Goal: Task Accomplishment & Management: Use online tool/utility

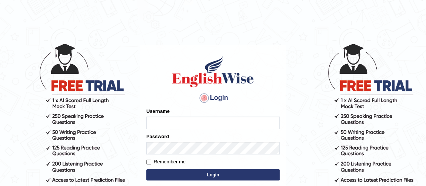
type input "Ferschmall"
click at [181, 174] on button "Login" at bounding box center [212, 174] width 133 height 11
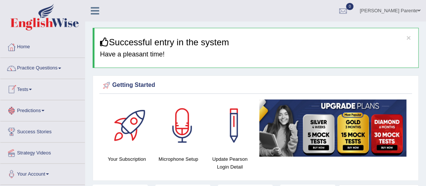
click at [29, 89] on link "Tests" at bounding box center [42, 88] width 85 height 19
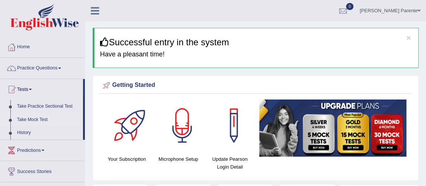
click at [40, 117] on link "Take Mock Test" at bounding box center [48, 119] width 69 height 13
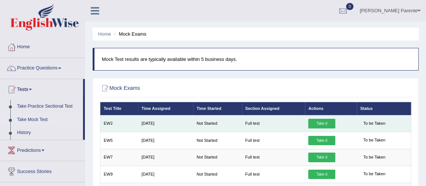
click at [328, 127] on link "Take it" at bounding box center [321, 124] width 27 height 10
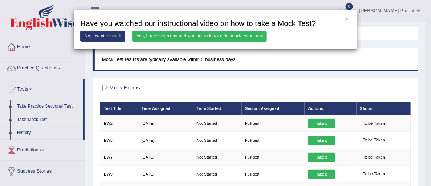
click at [231, 36] on link "Yes, I have seen that and want to undertake the mock exam now" at bounding box center [199, 36] width 135 height 11
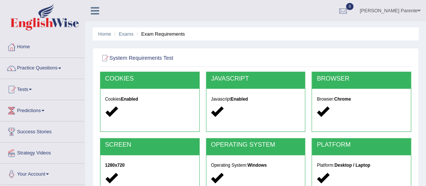
scroll to position [162, 0]
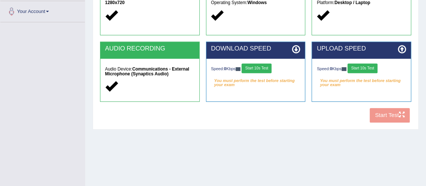
click at [255, 69] on button "Start 10s Test" at bounding box center [257, 68] width 30 height 10
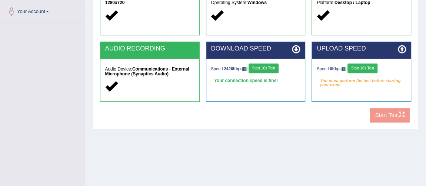
click at [366, 68] on button "Start 10s Test" at bounding box center [363, 68] width 30 height 10
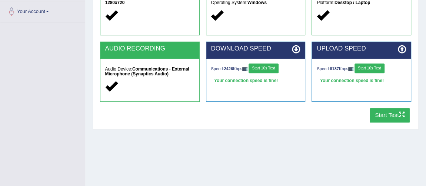
click at [394, 112] on button "Start Test" at bounding box center [390, 115] width 40 height 14
